Goal: Check status

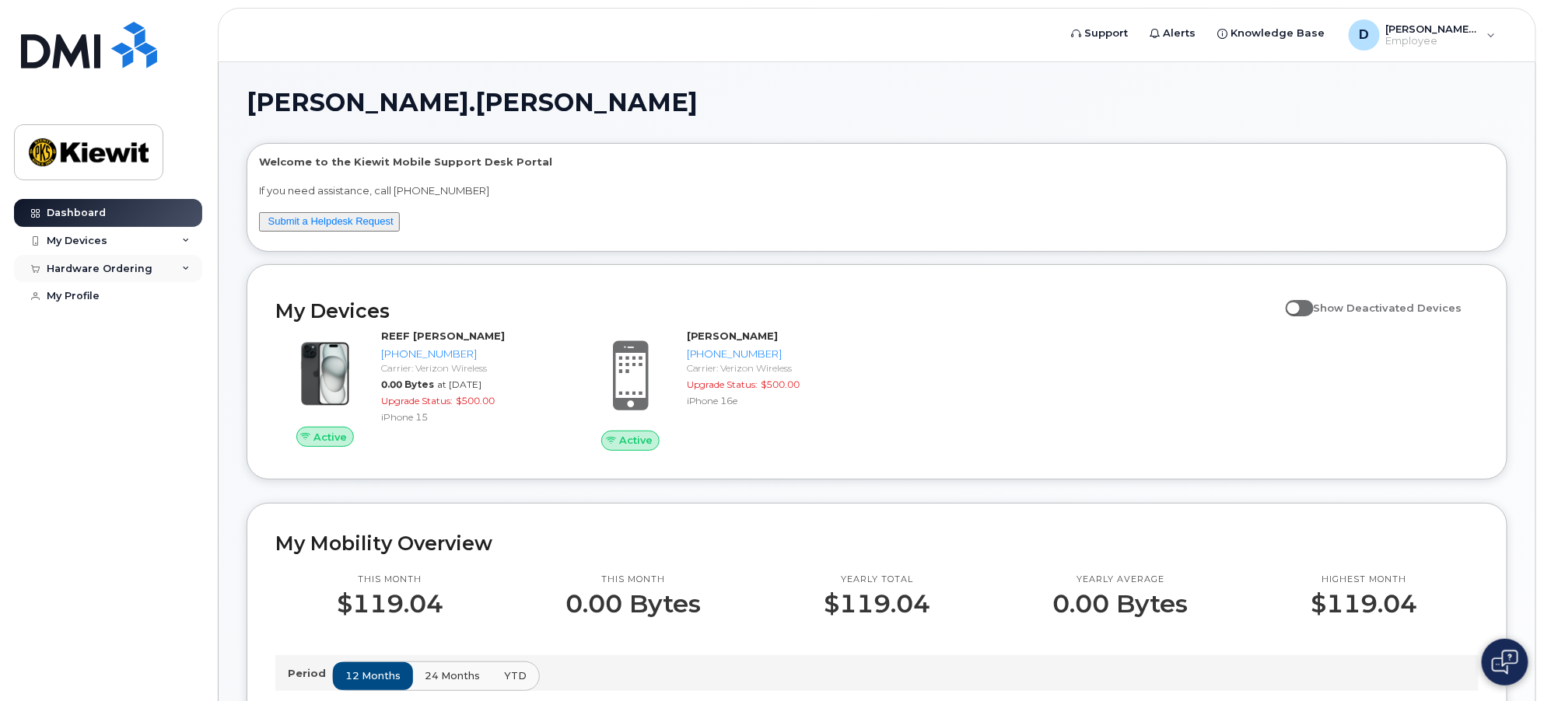
click at [89, 275] on div "Hardware Ordering" at bounding box center [108, 269] width 188 height 28
click at [91, 301] on div "My Orders" at bounding box center [82, 297] width 56 height 14
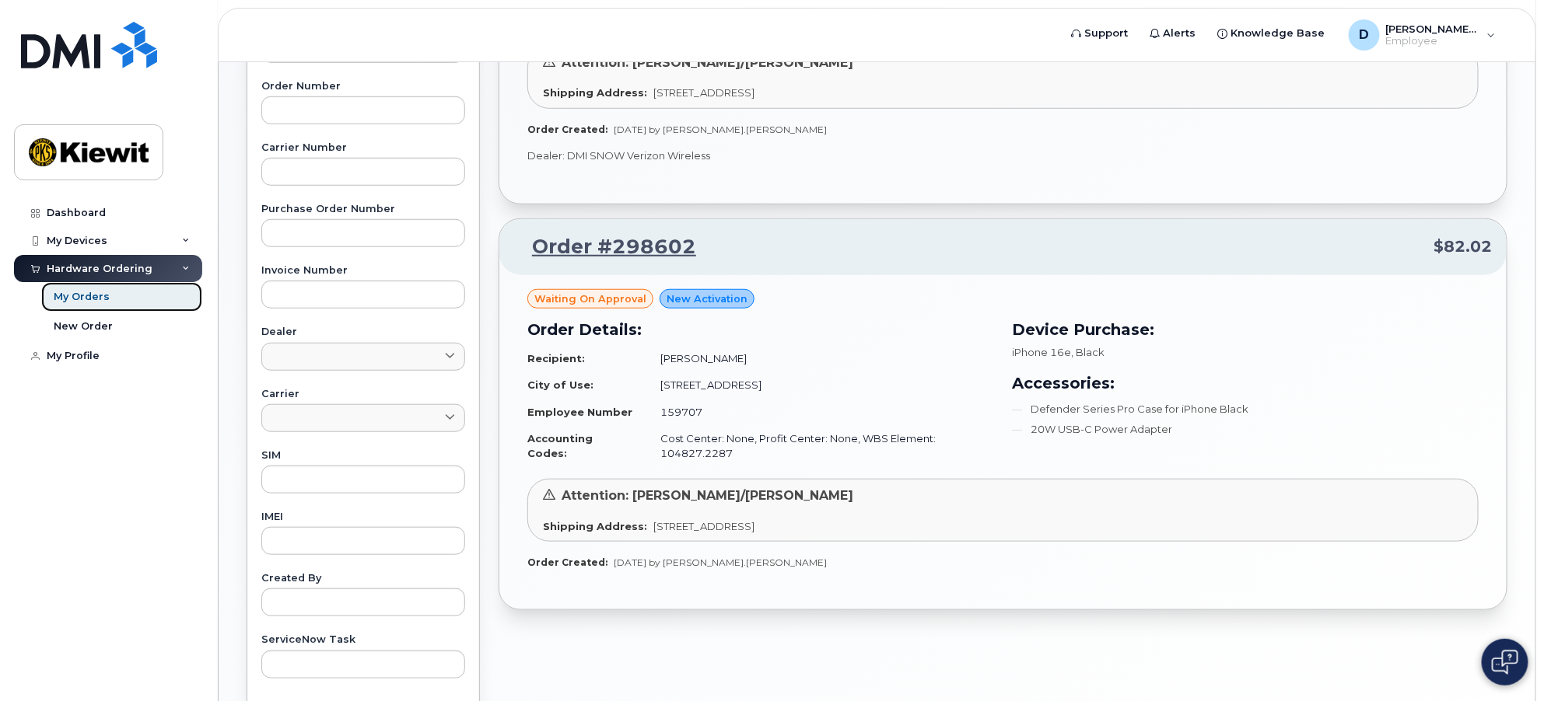
scroll to position [518, 0]
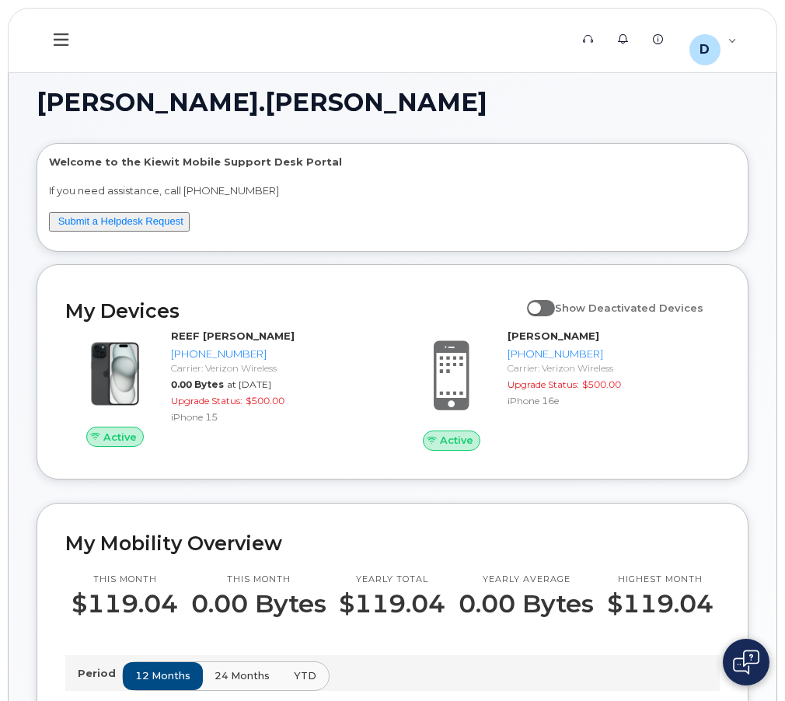
click at [67, 41] on icon at bounding box center [61, 39] width 15 height 17
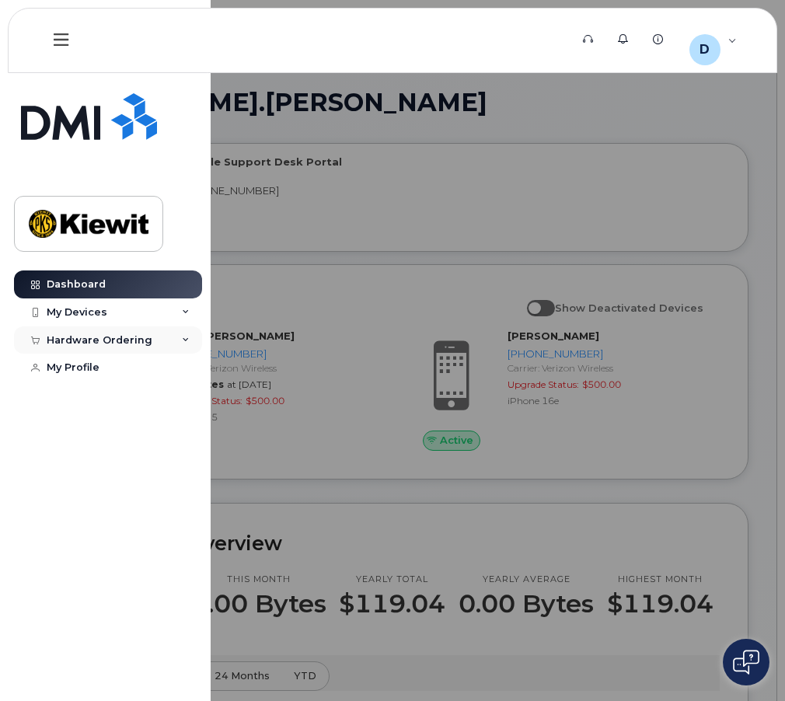
click at [114, 344] on div "Hardware Ordering" at bounding box center [100, 340] width 106 height 12
click at [97, 373] on div "My Orders" at bounding box center [82, 369] width 56 height 14
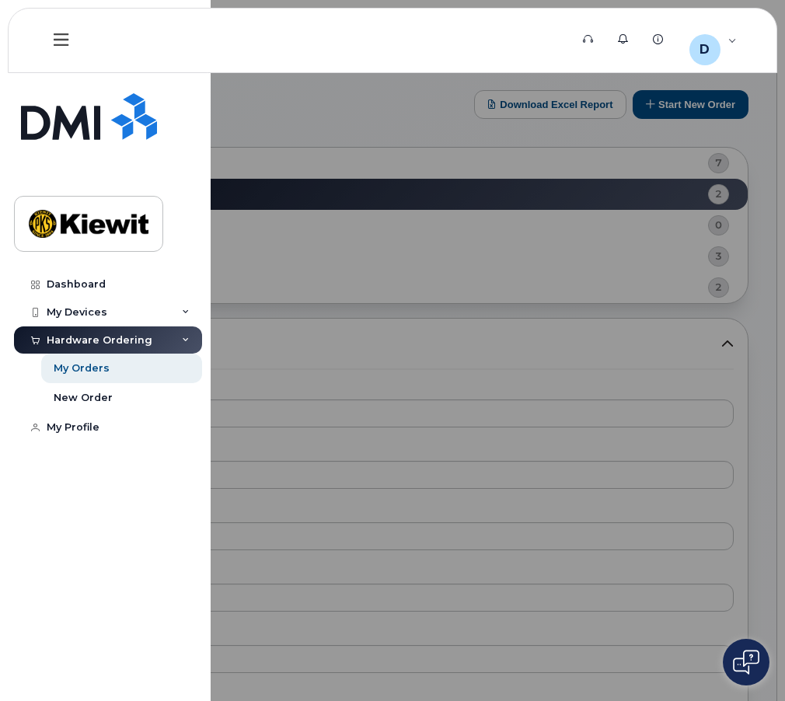
click at [641, 432] on div at bounding box center [392, 350] width 785 height 701
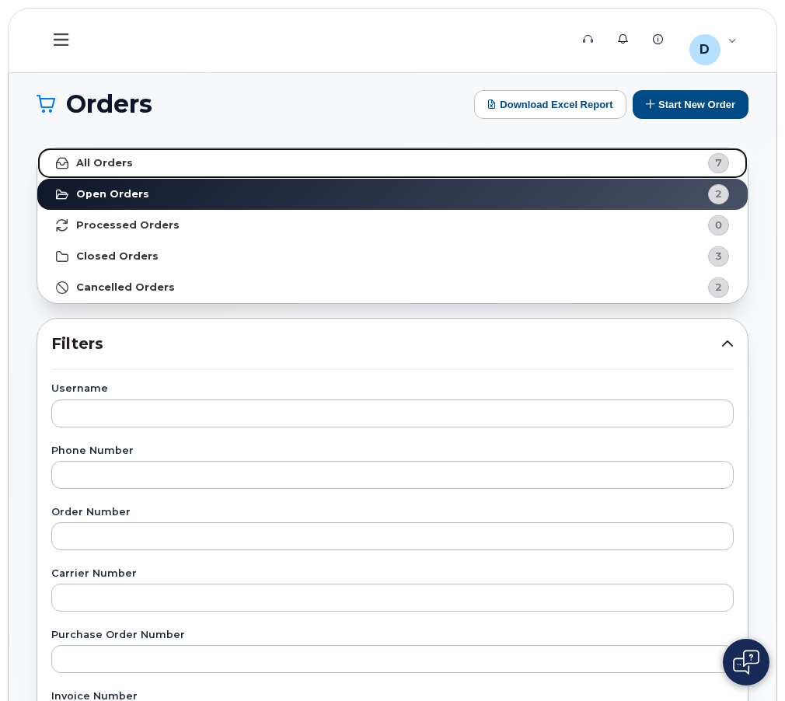
click at [106, 166] on strong "All Orders" at bounding box center [104, 163] width 57 height 12
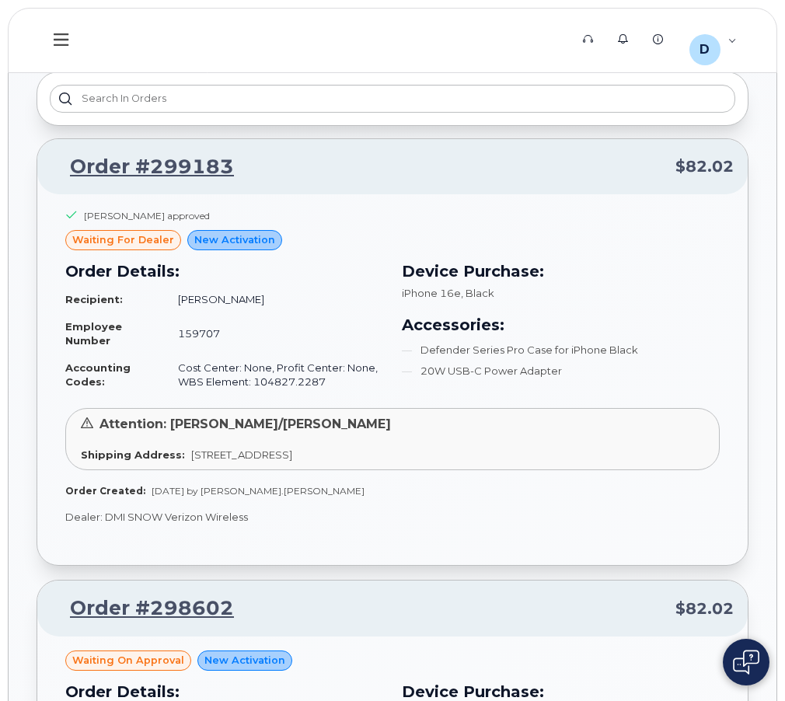
scroll to position [1209, 0]
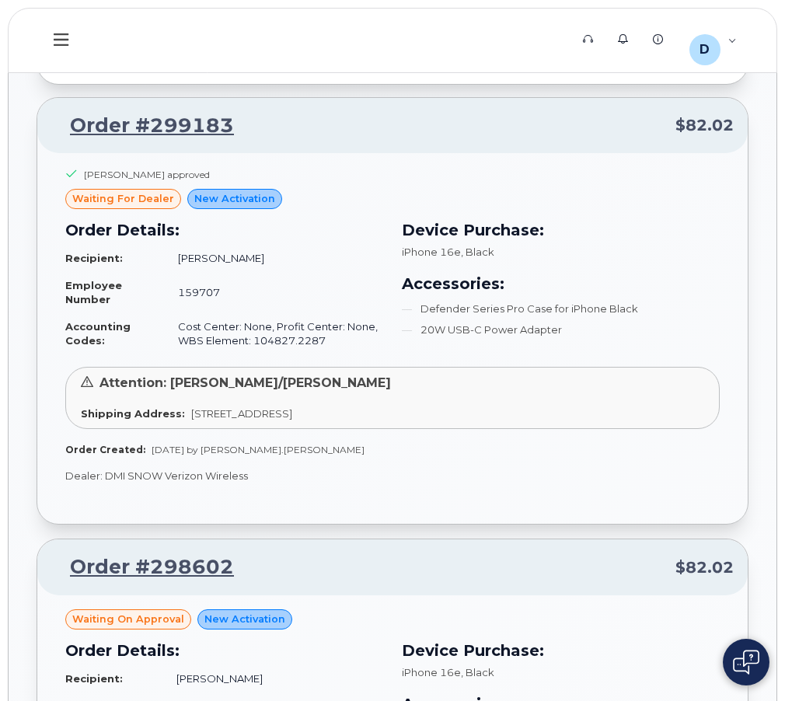
click at [581, 512] on div "Jonathan Thorn approved waiting for dealer New Activation Order Details: Recipi…" at bounding box center [392, 338] width 711 height 371
click at [114, 123] on link "Order #299183" at bounding box center [142, 126] width 183 height 28
